Goal: Task Accomplishment & Management: Manage account settings

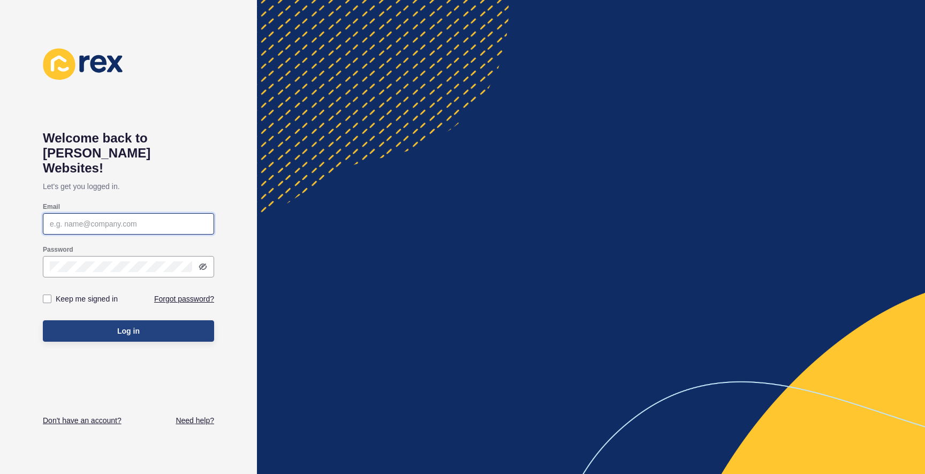
type input "[EMAIL_ADDRESS][PERSON_NAME][DOMAIN_NAME]"
click at [130, 323] on button "Log in" at bounding box center [128, 330] width 171 height 21
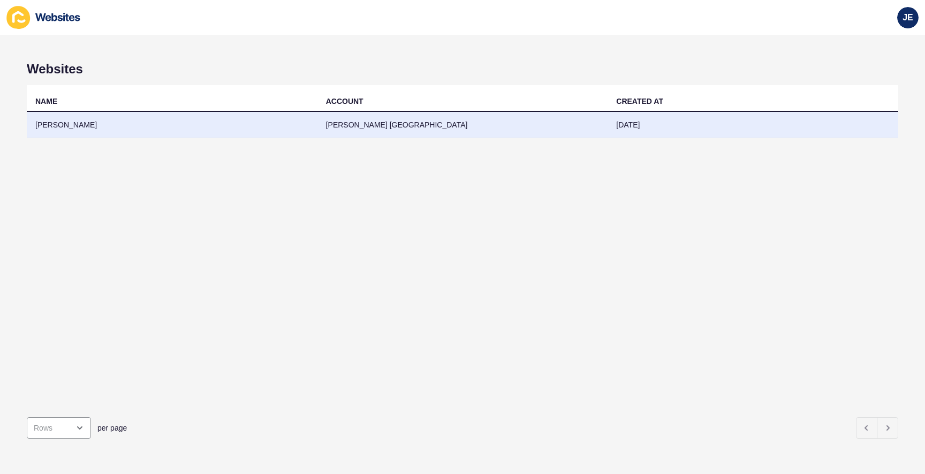
click at [109, 130] on td "[PERSON_NAME]" at bounding box center [172, 125] width 291 height 26
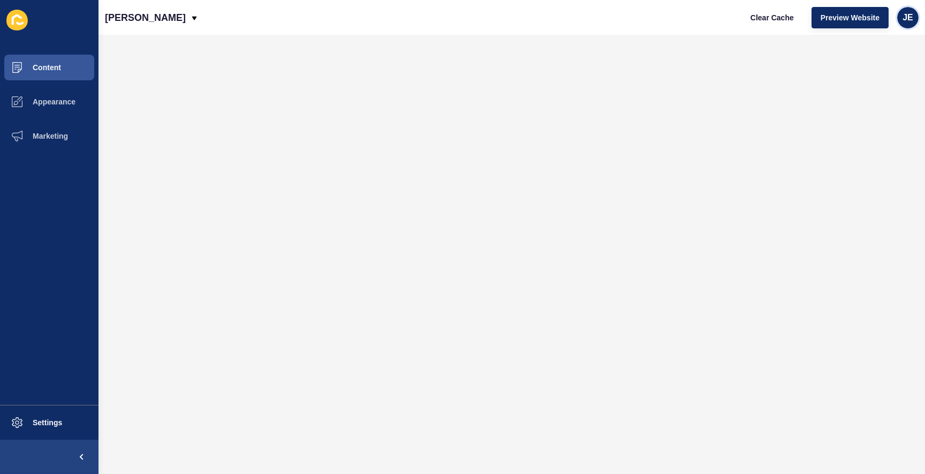
click at [909, 22] on span "JE" at bounding box center [907, 17] width 11 height 11
click at [864, 94] on link "Logout" at bounding box center [882, 90] width 79 height 24
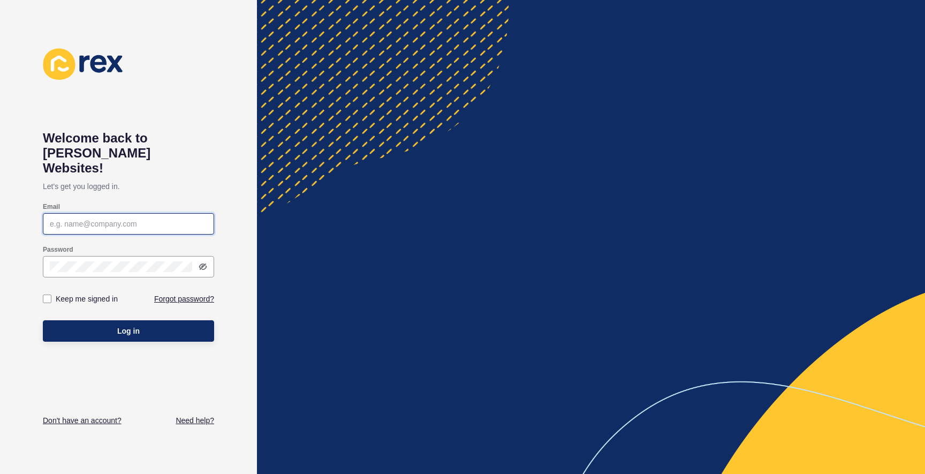
type input "[EMAIL_ADDRESS][PERSON_NAME][DOMAIN_NAME]"
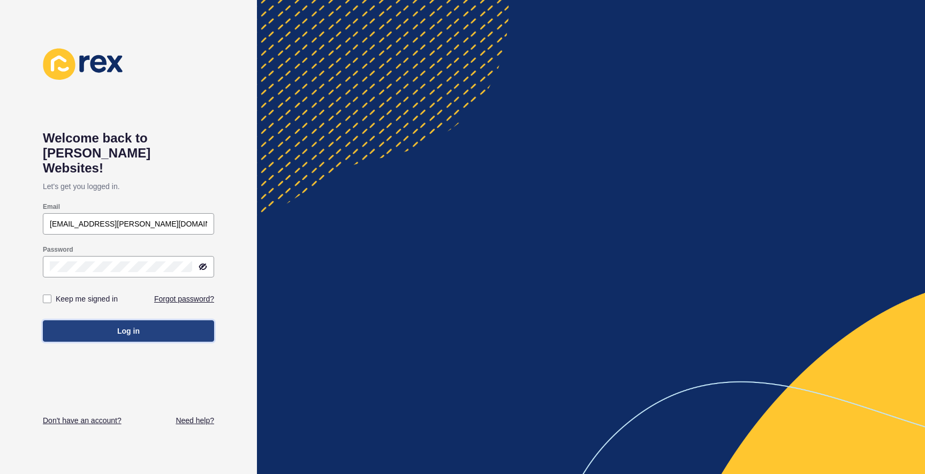
click at [159, 320] on button "Log in" at bounding box center [128, 330] width 171 height 21
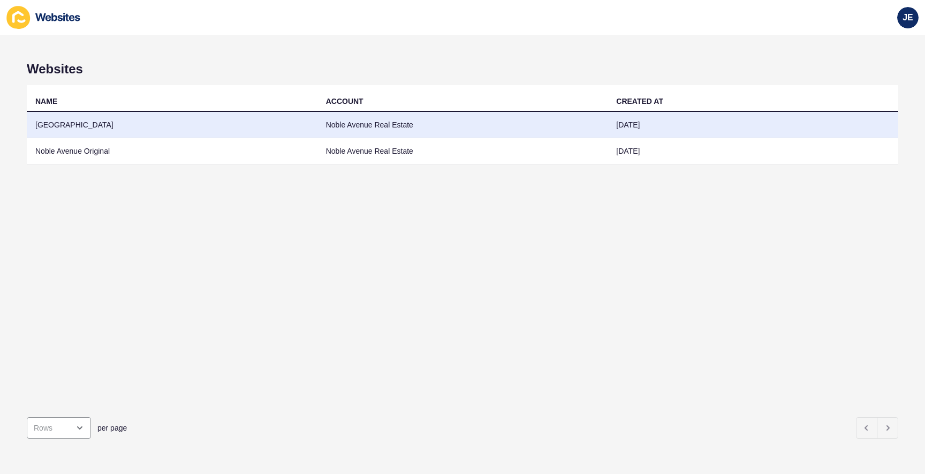
click at [309, 123] on td "[GEOGRAPHIC_DATA]" at bounding box center [172, 125] width 291 height 26
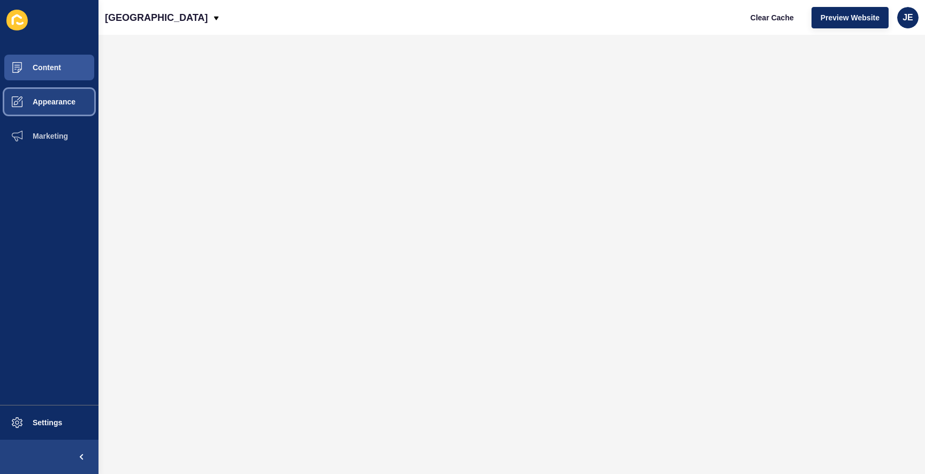
click at [63, 107] on button "Appearance" at bounding box center [49, 102] width 98 height 34
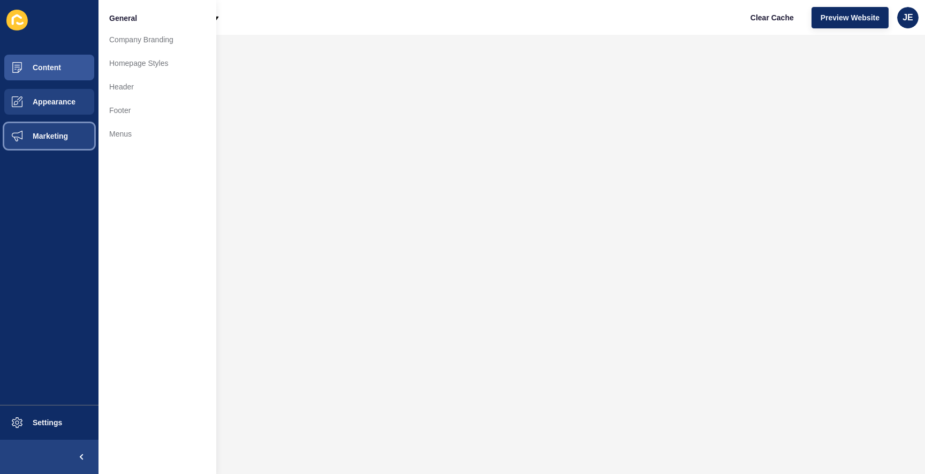
click at [49, 135] on span "Marketing" at bounding box center [33, 136] width 70 height 9
click at [56, 111] on button "Appearance" at bounding box center [49, 102] width 98 height 34
click at [60, 88] on button "Appearance" at bounding box center [49, 102] width 98 height 34
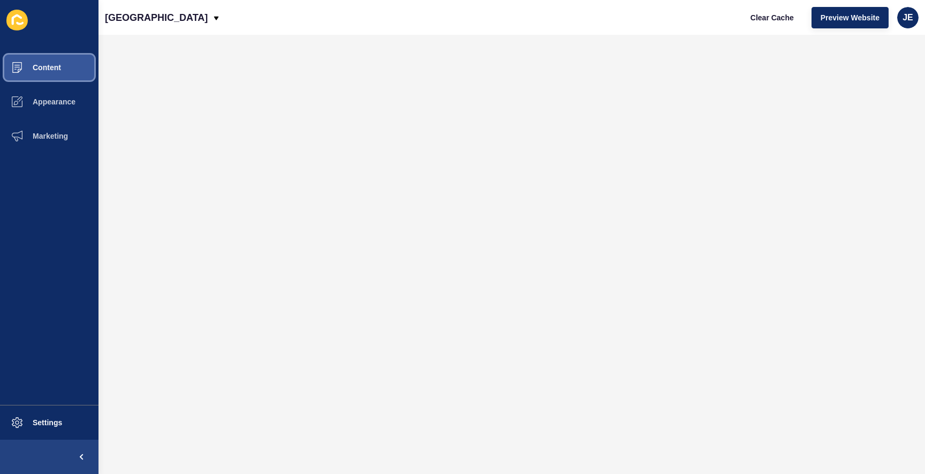
click at [63, 70] on button "Content" at bounding box center [49, 67] width 98 height 34
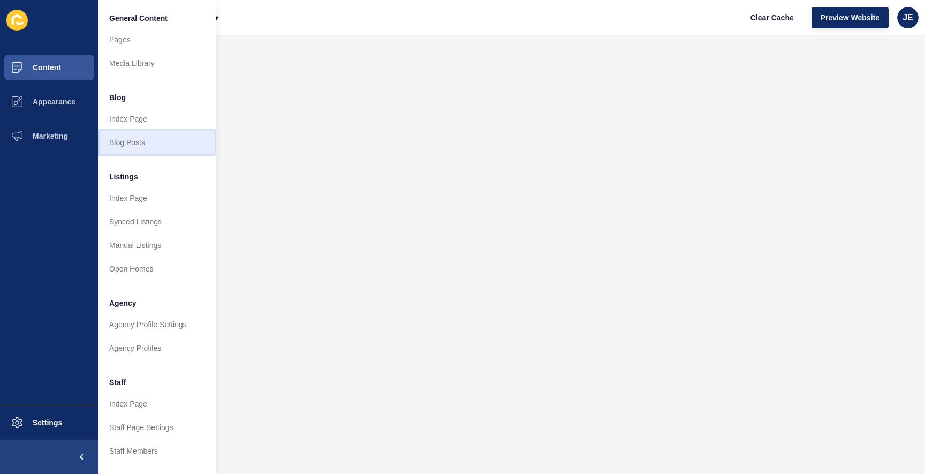
click at [150, 148] on link "Blog Posts" at bounding box center [157, 143] width 118 height 24
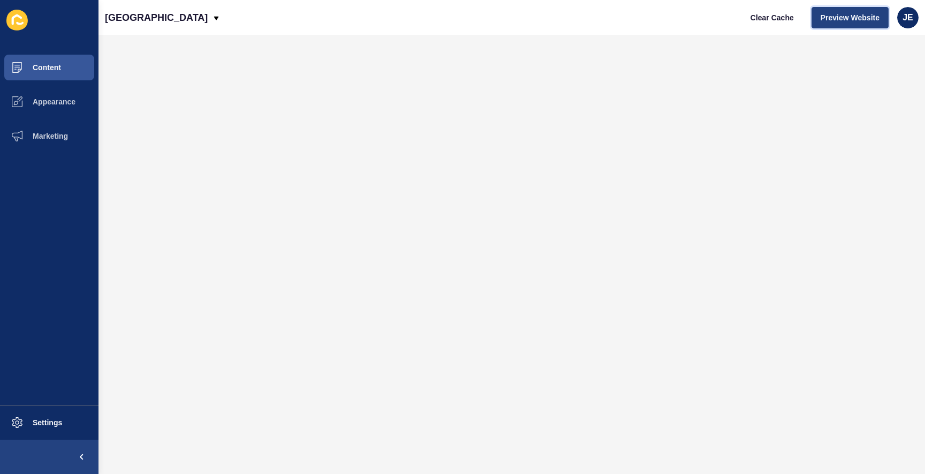
click at [830, 16] on span "Preview Website" at bounding box center [849, 17] width 59 height 11
